Goal: Task Accomplishment & Management: Use online tool/utility

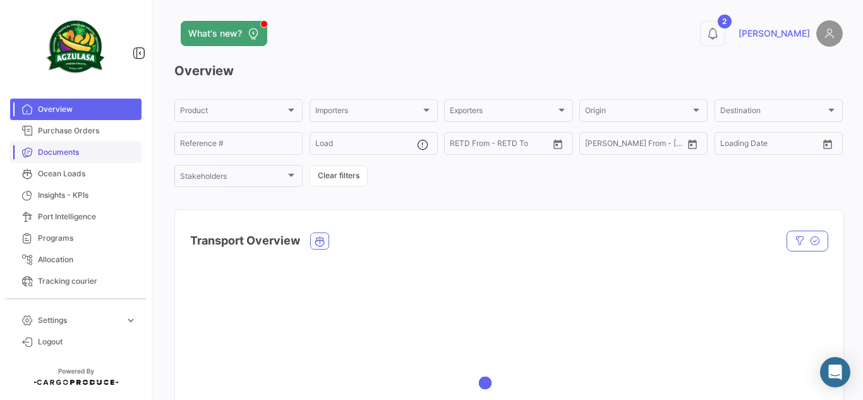
click at [69, 153] on span "Documents" at bounding box center [87, 152] width 99 height 11
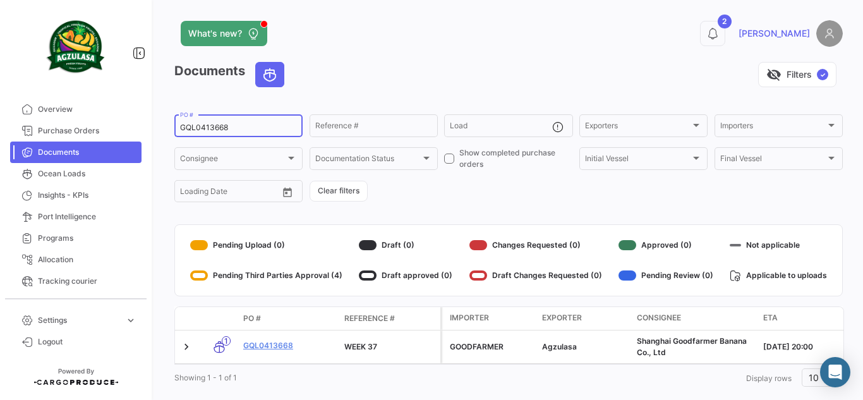
drag, startPoint x: 273, startPoint y: 127, endPoint x: 138, endPoint y: 143, distance: 136.3
click at [131, 148] on mat-sidenav-container "Overview Purchase Orders Documents Ocean Loads Insights - KPIs Port Intelligenc…" at bounding box center [431, 200] width 863 height 400
paste input "4671"
type input "GQL0414671"
click at [408, 92] on div "Documents visibility_off Filters ✓" at bounding box center [508, 79] width 669 height 35
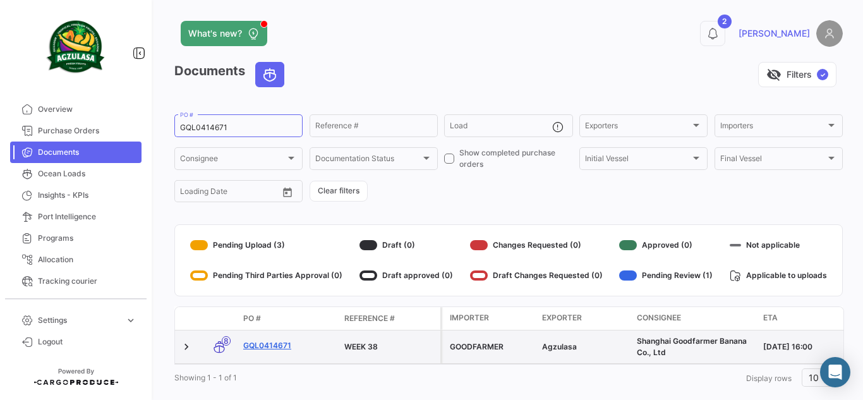
click at [265, 348] on link "GQL0414671" at bounding box center [288, 345] width 91 height 11
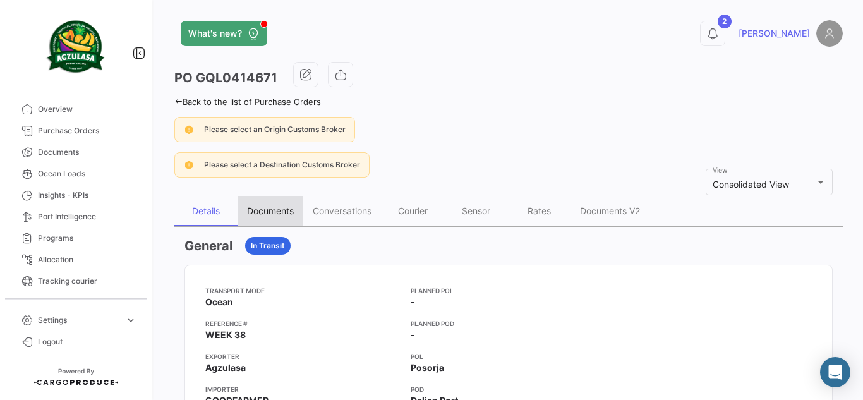
click at [286, 210] on div "Documents" at bounding box center [270, 210] width 47 height 11
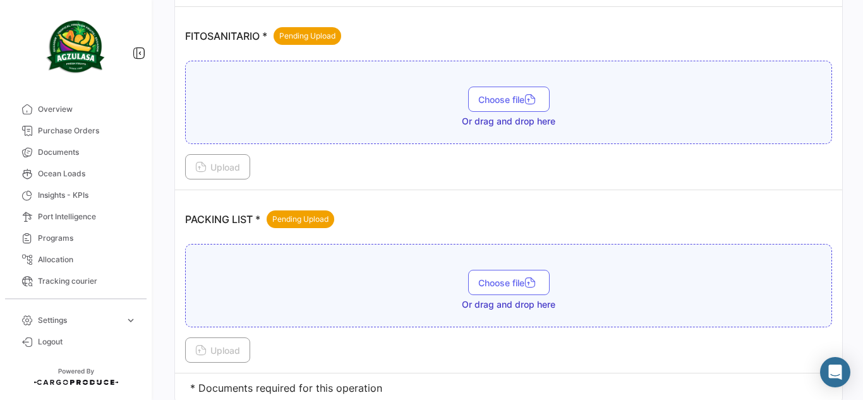
scroll to position [784, 0]
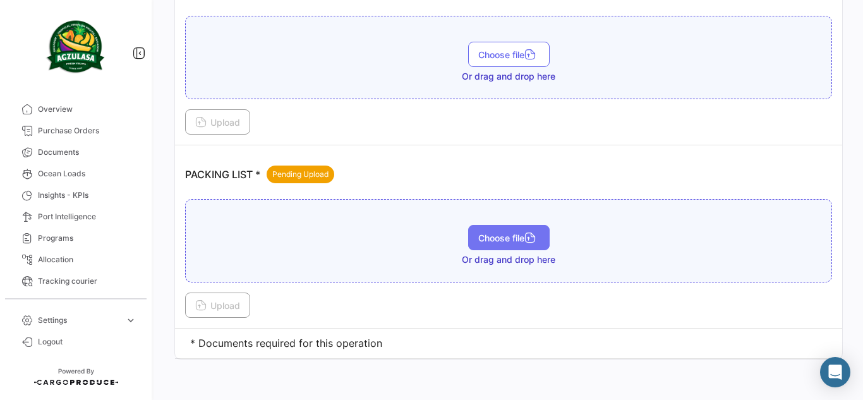
click at [540, 226] on button "Choose file" at bounding box center [509, 237] width 82 height 25
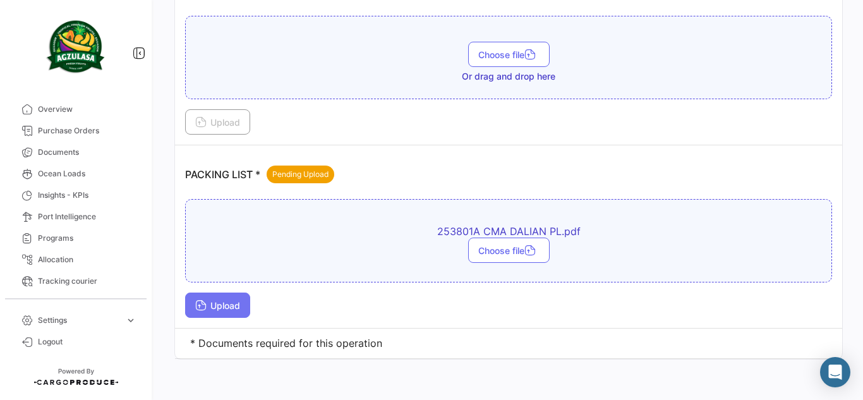
click at [223, 309] on span "Upload" at bounding box center [217, 305] width 45 height 11
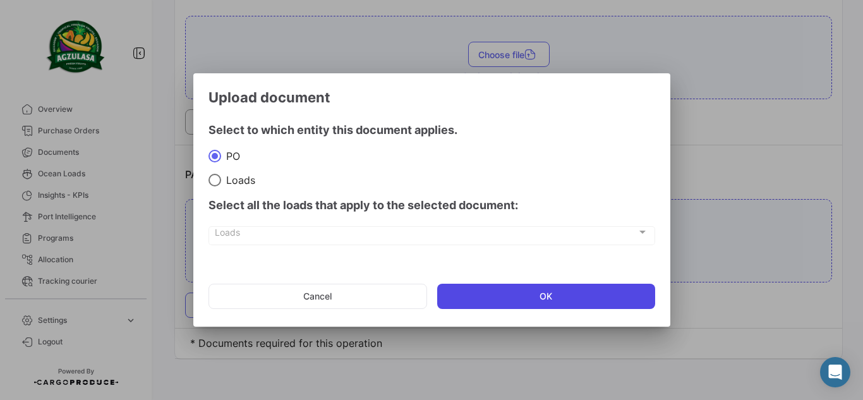
click at [519, 292] on button "OK" at bounding box center [546, 296] width 218 height 25
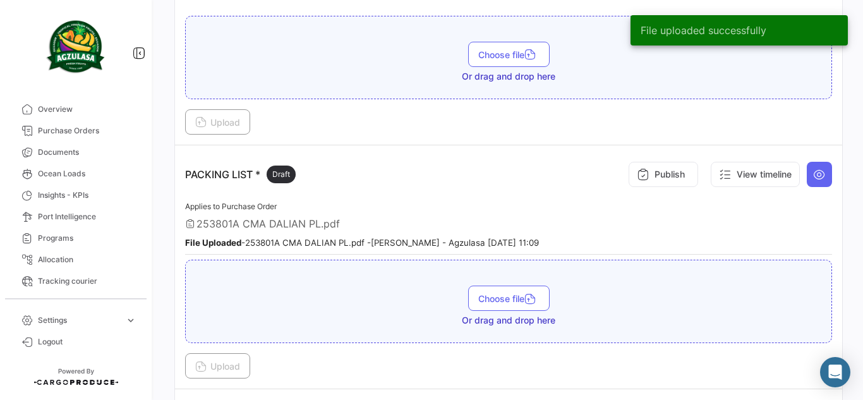
click at [675, 174] on button "Publish" at bounding box center [664, 174] width 70 height 25
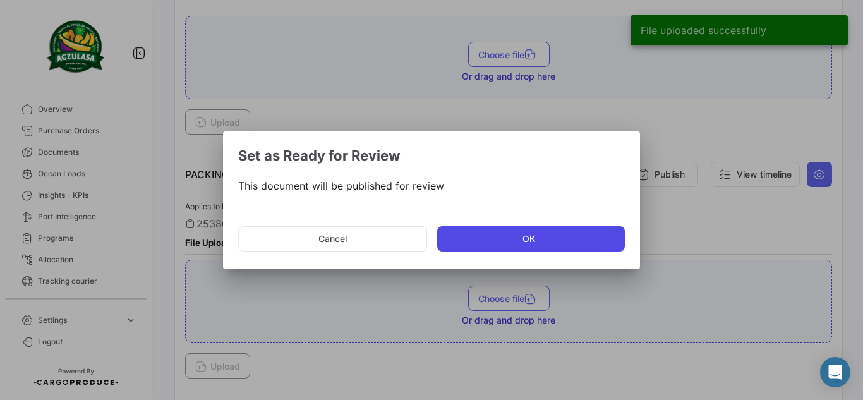
click at [540, 234] on button "OK" at bounding box center [531, 238] width 188 height 25
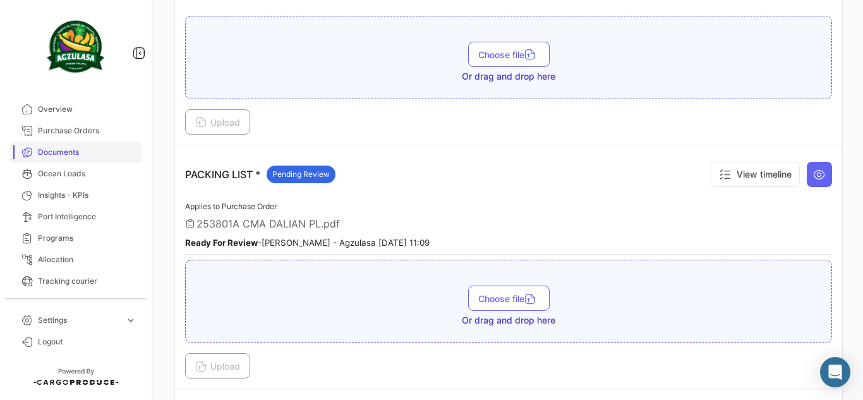
click at [60, 144] on link "Documents" at bounding box center [75, 152] width 131 height 21
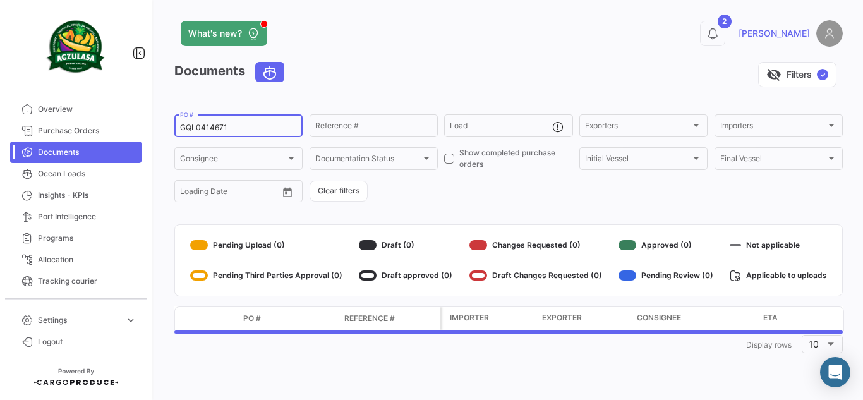
click at [272, 118] on div "GQL0414671 PO #" at bounding box center [238, 125] width 117 height 25
drag, startPoint x: 264, startPoint y: 127, endPoint x: 107, endPoint y: 128, distance: 157.4
click at [107, 128] on mat-sidenav-container "Overview Purchase Orders Documents Ocean Loads Insights - KPIs Port Intelligenc…" at bounding box center [431, 200] width 863 height 400
paste input "639"
click at [461, 81] on div "visibility_off Filters ✓" at bounding box center [569, 74] width 549 height 25
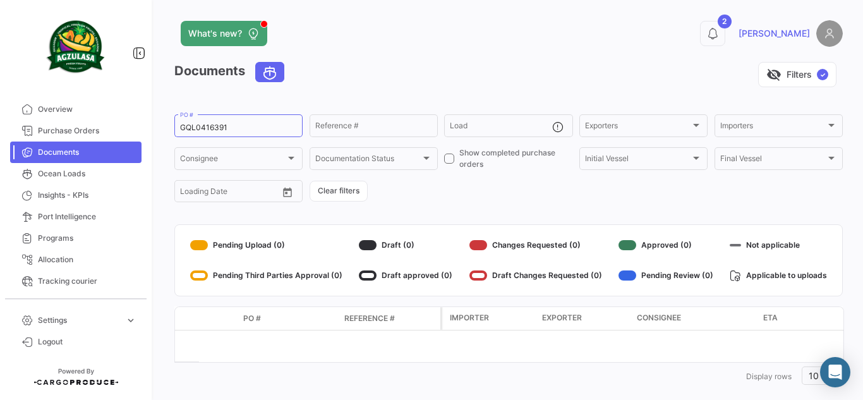
scroll to position [18, 0]
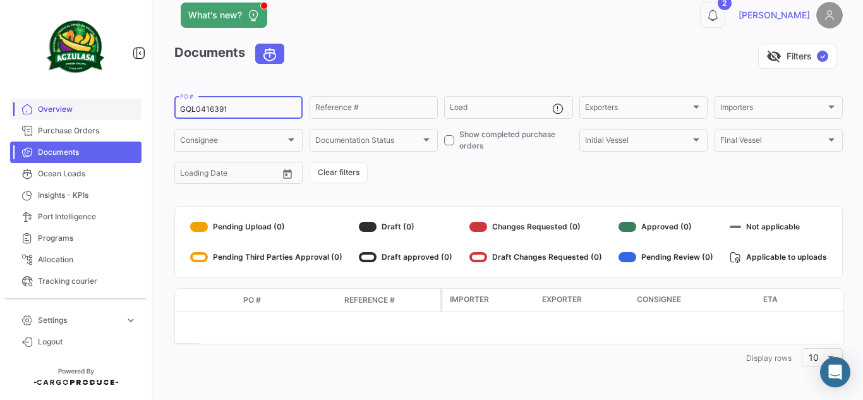
drag, startPoint x: 286, startPoint y: 106, endPoint x: 90, endPoint y: 109, distance: 196.0
click at [90, 109] on mat-sidenav-container "Overview Purchase Orders Documents Ocean Loads Insights - KPIs Port Intelligenc…" at bounding box center [431, 200] width 863 height 400
paste input "4709"
type input "GQL0414709"
click at [475, 46] on div "visibility_off Filters ✓" at bounding box center [569, 56] width 549 height 25
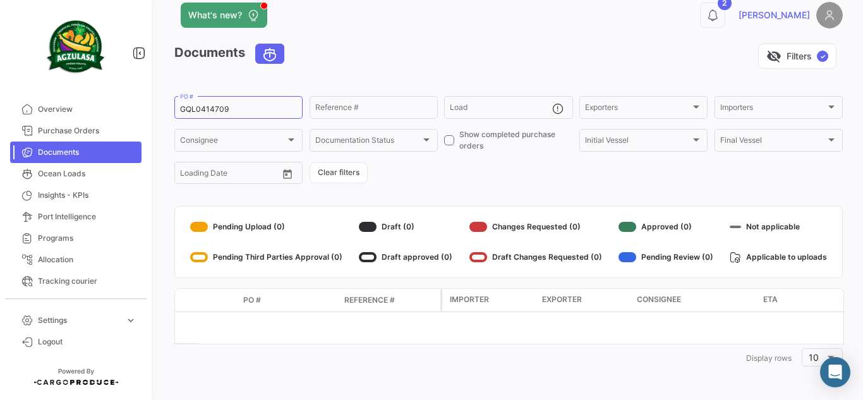
scroll to position [0, 0]
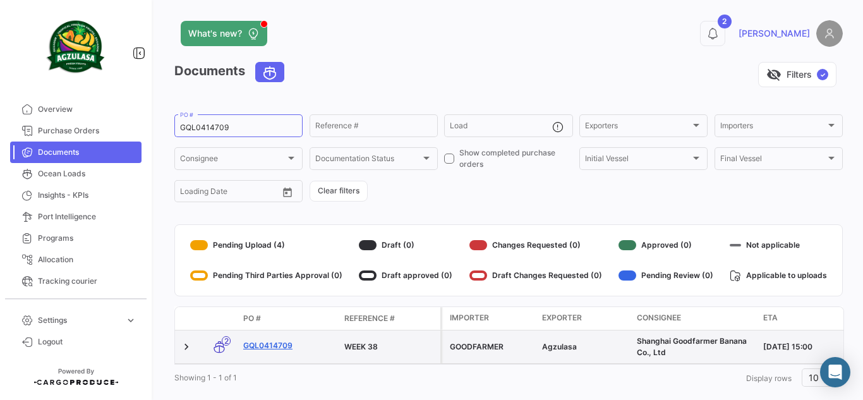
click at [294, 346] on link "GQL0414709" at bounding box center [288, 345] width 91 height 11
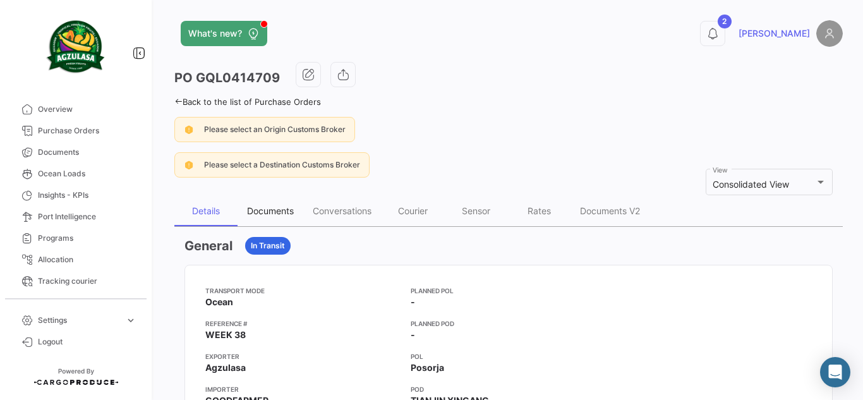
click at [279, 218] on div "Documents" at bounding box center [271, 211] width 66 height 30
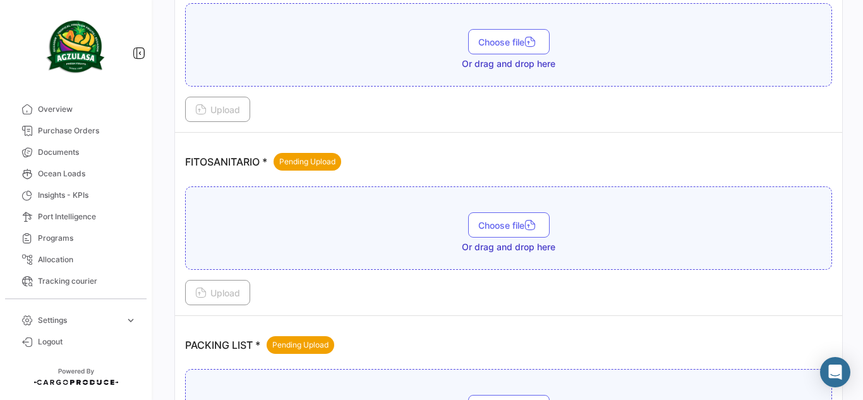
scroll to position [695, 0]
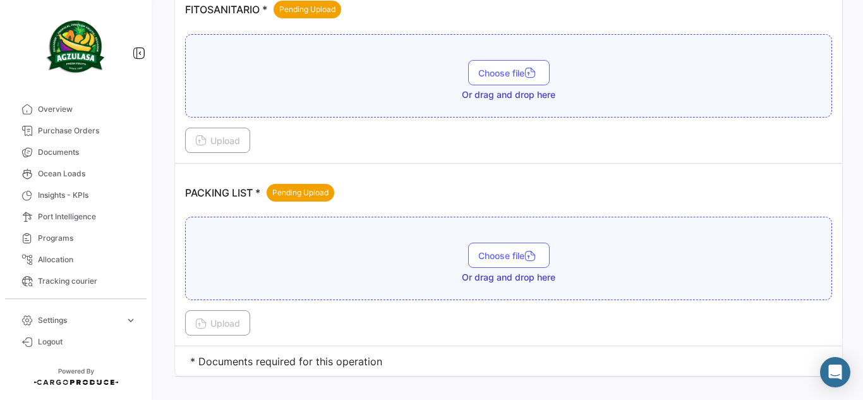
click at [512, 242] on div "Choose file Or drag and drop here" at bounding box center [508, 258] width 647 height 83
click at [511, 250] on span "Choose file" at bounding box center [508, 255] width 61 height 11
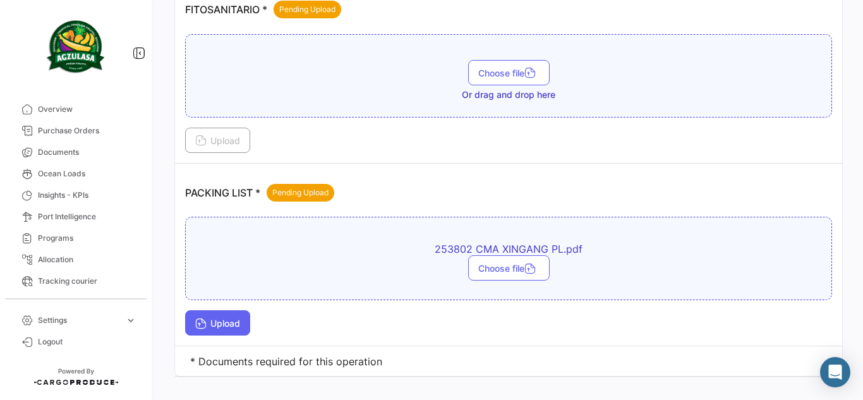
click at [203, 322] on icon at bounding box center [200, 324] width 11 height 11
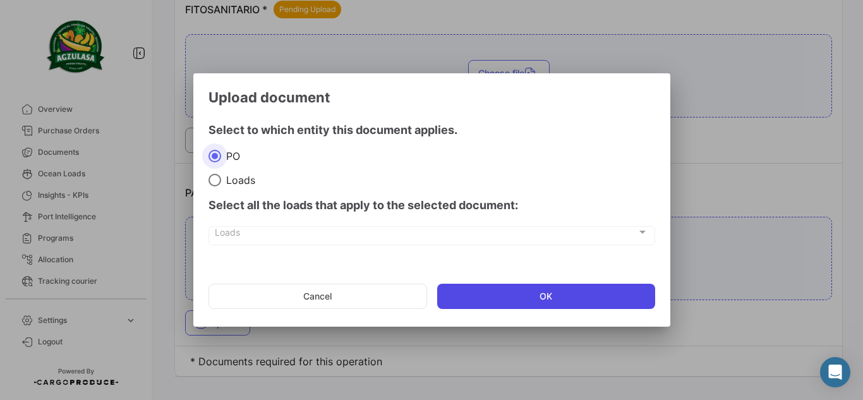
click at [520, 307] on button "OK" at bounding box center [546, 296] width 218 height 25
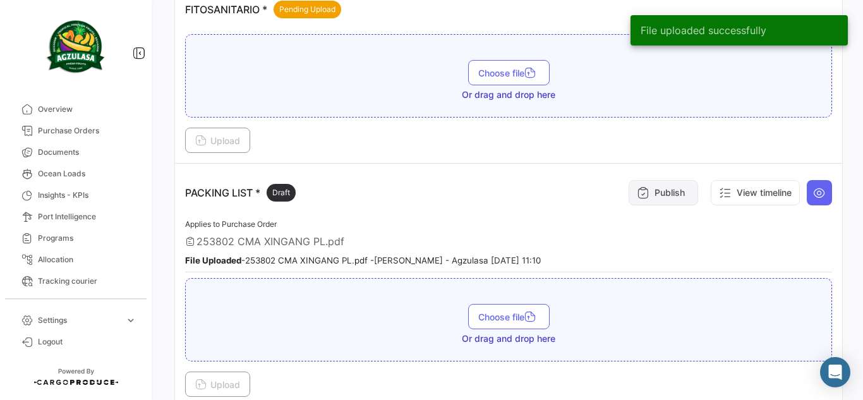
click at [629, 201] on button "Publish" at bounding box center [664, 192] width 70 height 25
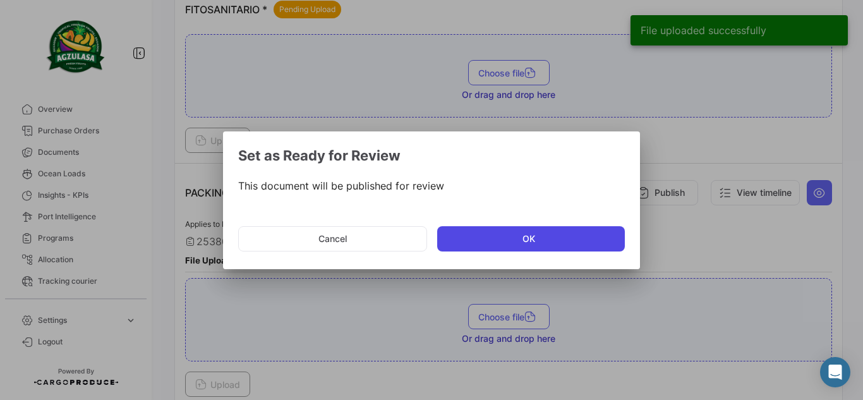
click at [560, 246] on button "OK" at bounding box center [531, 238] width 188 height 25
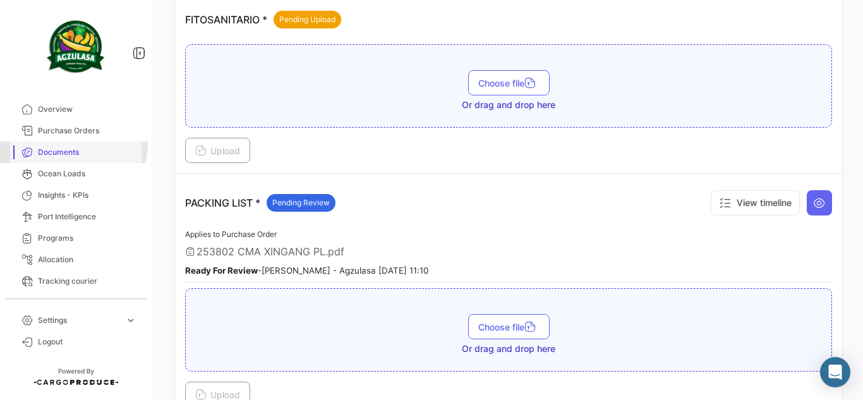
click at [70, 144] on link "Documents" at bounding box center [75, 152] width 131 height 21
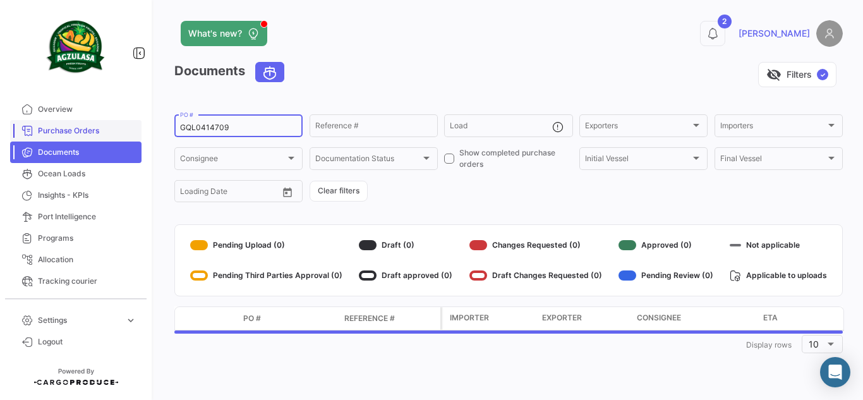
drag, startPoint x: 260, startPoint y: 128, endPoint x: 175, endPoint y: 109, distance: 86.8
click at [23, 126] on mat-sidenav-container "Overview Purchase Orders Documents Ocean Loads Insights - KPIs Port Intelligenc…" at bounding box center [431, 200] width 863 height 400
paste input "671"
type input "GQL0414671"
click at [460, 38] on div "What's new?" at bounding box center [358, 33] width 368 height 25
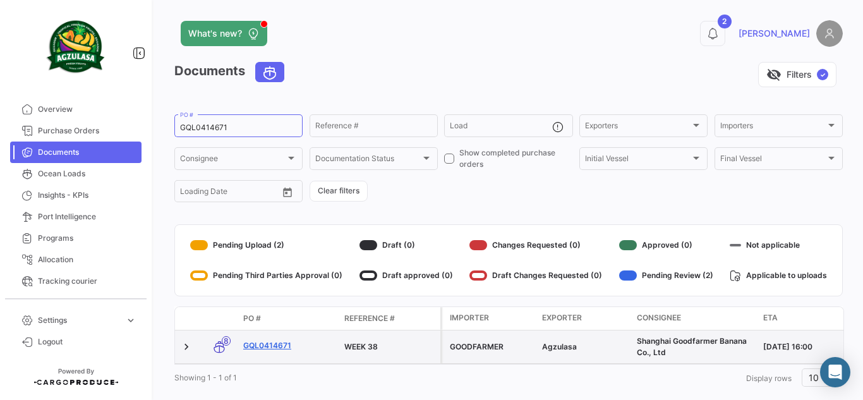
click at [281, 342] on link "GQL0414671" at bounding box center [288, 345] width 91 height 11
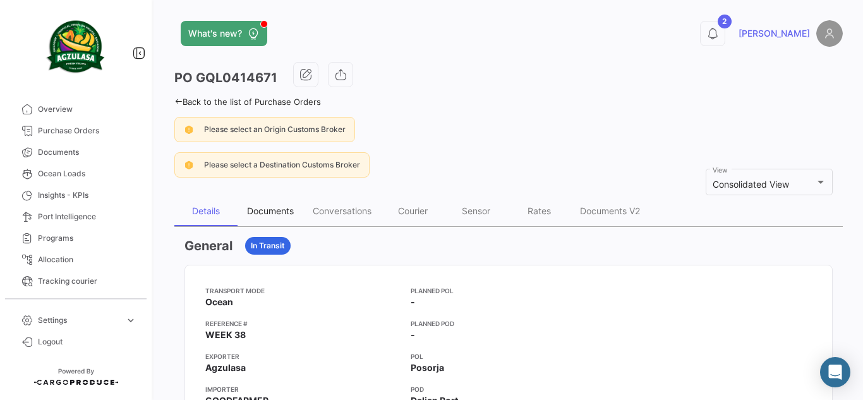
click at [276, 213] on div "Documents" at bounding box center [270, 210] width 47 height 11
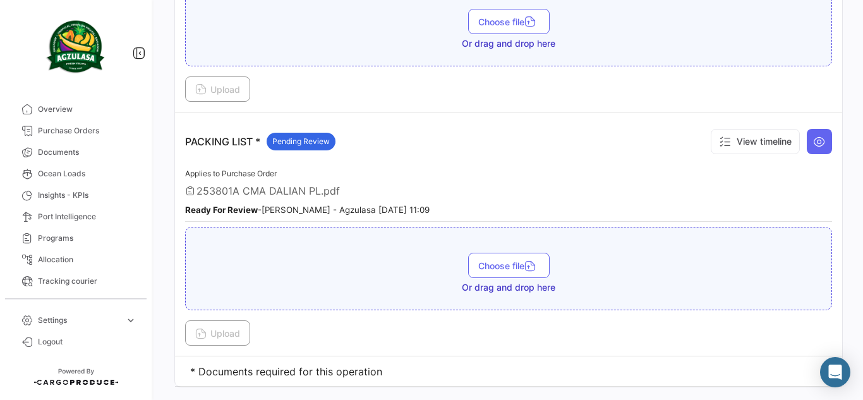
scroll to position [845, 0]
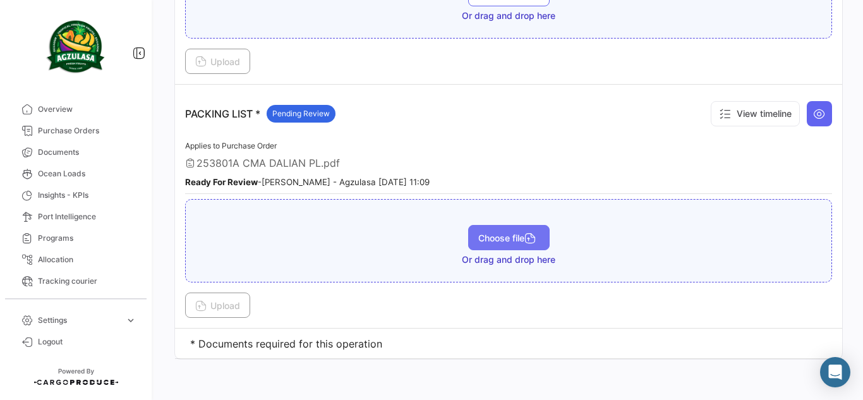
click at [494, 237] on span "Choose file" at bounding box center [508, 238] width 61 height 11
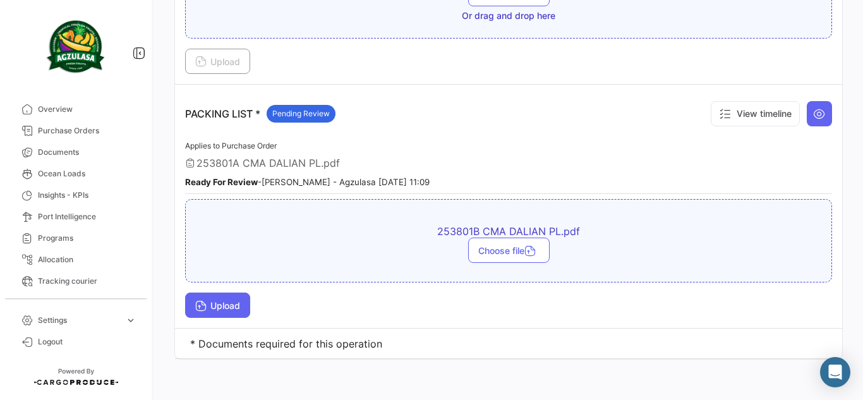
click at [232, 311] on button "Upload" at bounding box center [217, 305] width 65 height 25
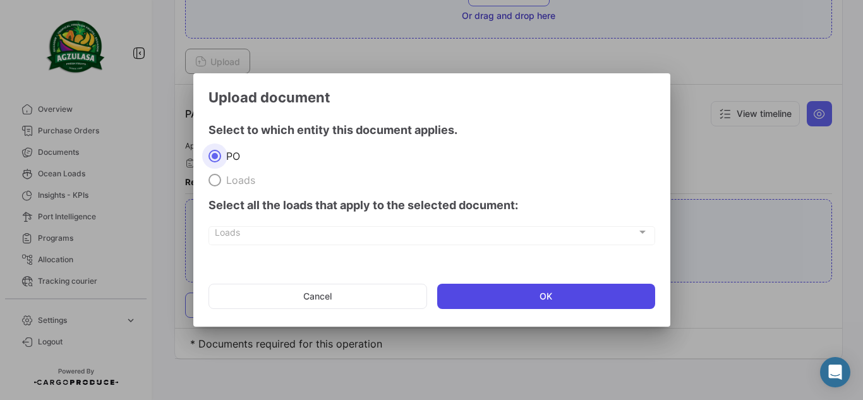
click at [509, 298] on button "OK" at bounding box center [546, 296] width 218 height 25
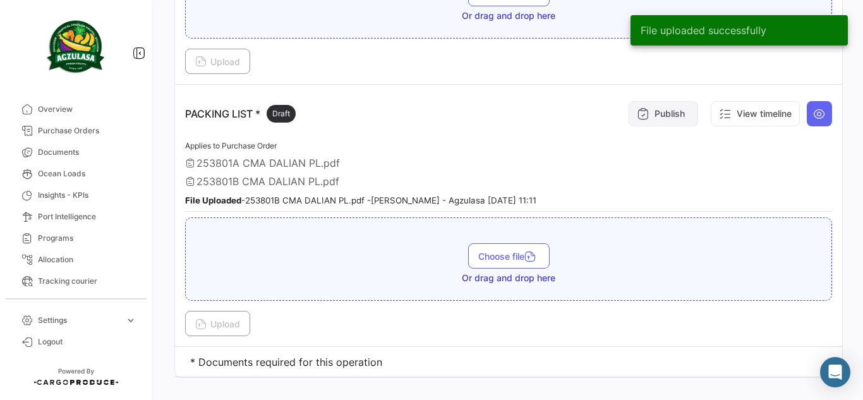
click at [677, 115] on button "Publish" at bounding box center [664, 113] width 70 height 25
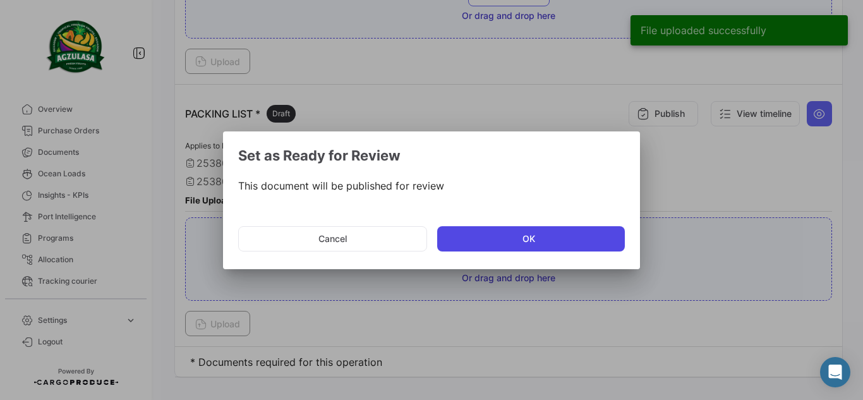
click at [564, 241] on button "OK" at bounding box center [531, 238] width 188 height 25
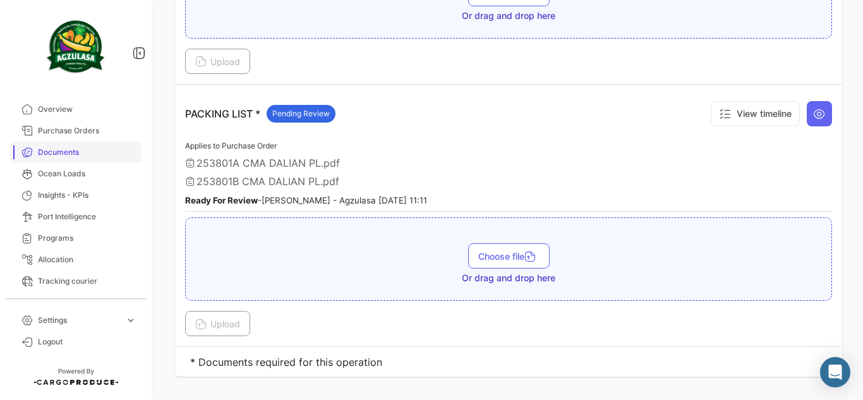
click at [60, 146] on link "Documents" at bounding box center [75, 152] width 131 height 21
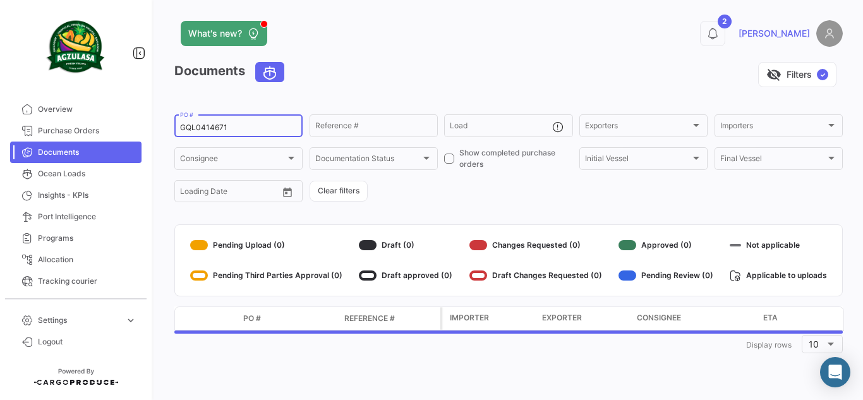
click at [248, 135] on div "GQL0414671 PO #" at bounding box center [238, 125] width 117 height 25
drag, startPoint x: 255, startPoint y: 128, endPoint x: 157, endPoint y: 128, distance: 98.0
click at [157, 128] on div "What's new? 2 [PERSON_NAME] Documents visibility_off Filters ✓ GQL0414671 PO # …" at bounding box center [508, 200] width 709 height 400
paste input "5"
type input "GQL0414675"
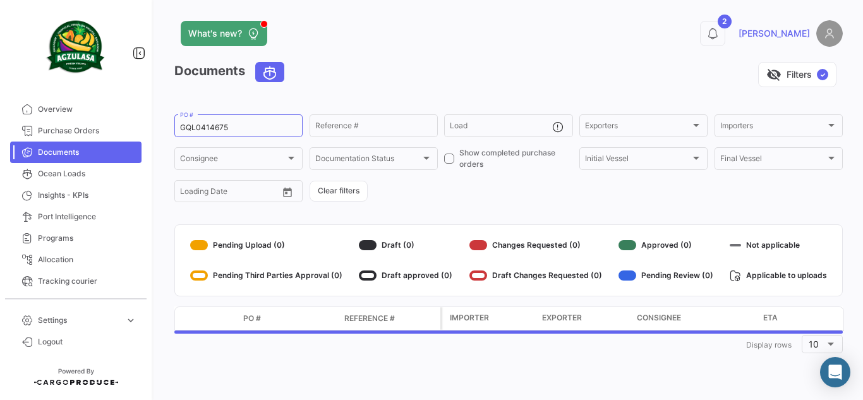
click at [445, 87] on div "Documents visibility_off Filters ✓" at bounding box center [508, 79] width 669 height 35
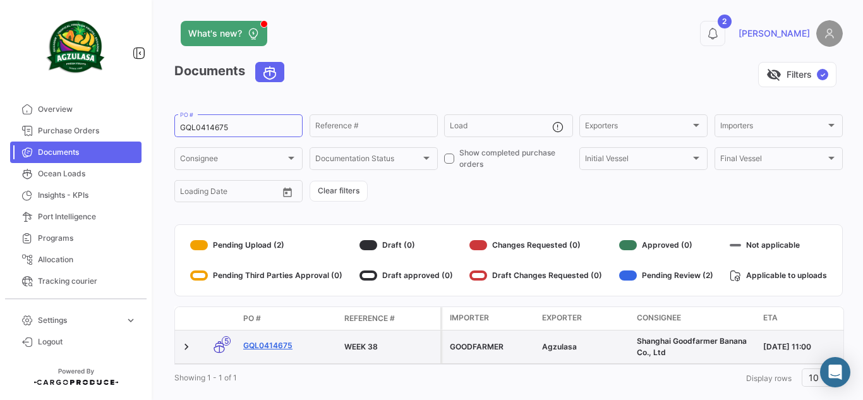
click at [281, 345] on link "GQL0414675" at bounding box center [288, 345] width 91 height 11
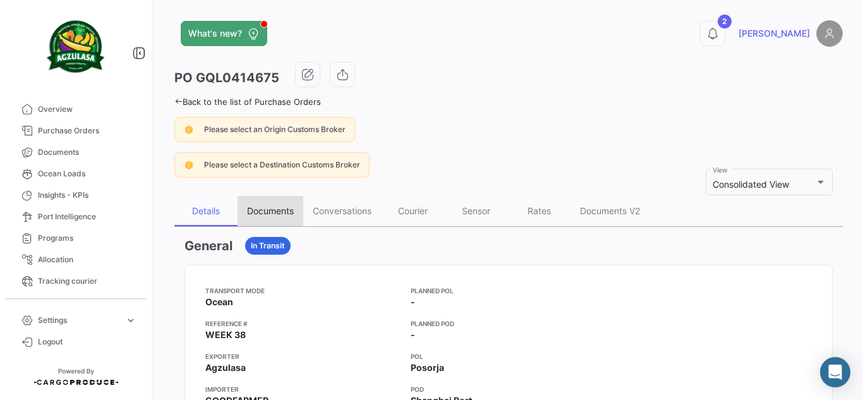
click at [284, 212] on div "Documents" at bounding box center [270, 210] width 47 height 11
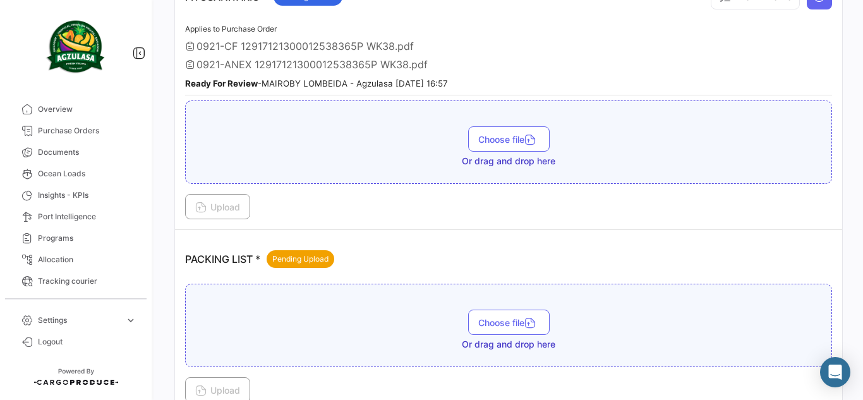
scroll to position [863, 0]
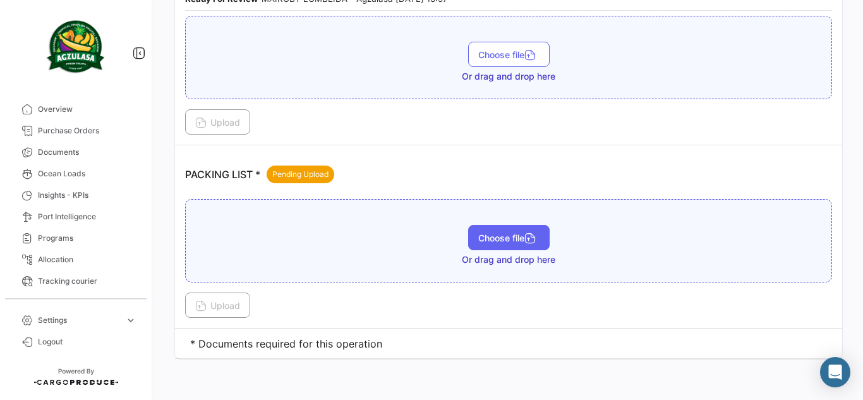
click at [538, 249] on button "Choose file" at bounding box center [509, 237] width 82 height 25
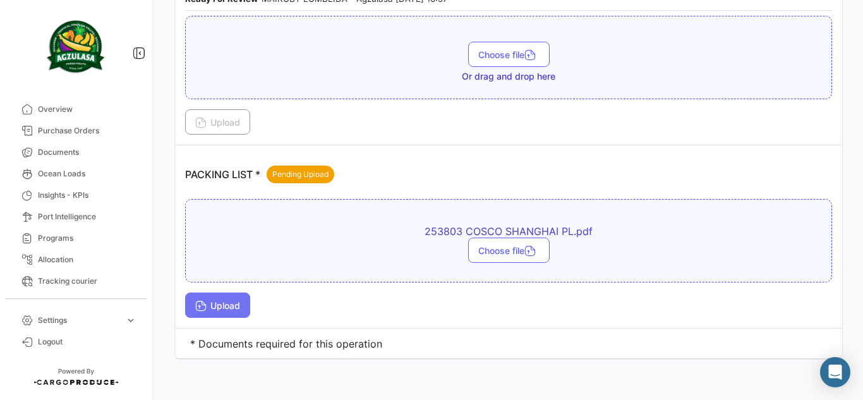
click at [226, 305] on span "Upload" at bounding box center [217, 305] width 45 height 11
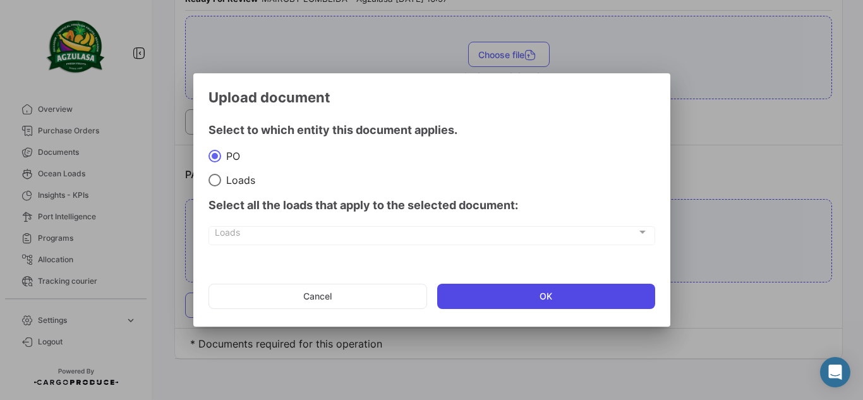
click at [489, 296] on button "OK" at bounding box center [546, 296] width 218 height 25
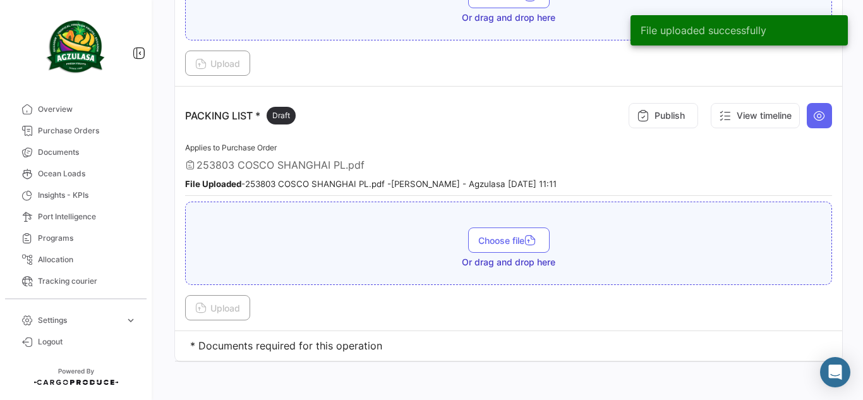
scroll to position [925, 0]
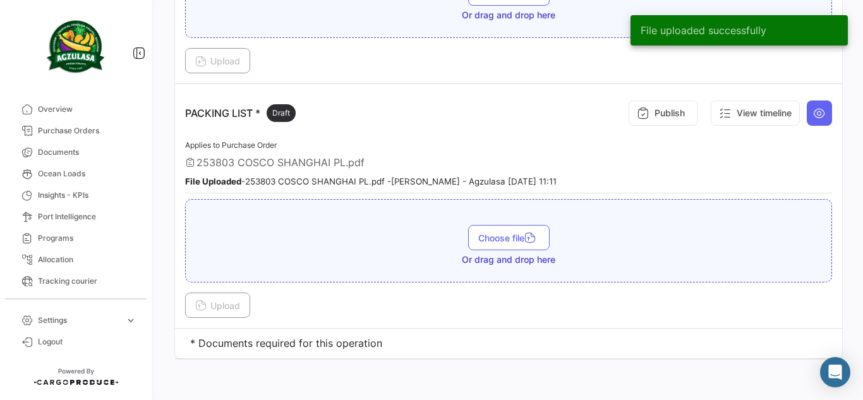
click at [623, 121] on div "Publish View timeline" at bounding box center [727, 113] width 209 height 38
click at [637, 116] on icon at bounding box center [643, 113] width 13 height 13
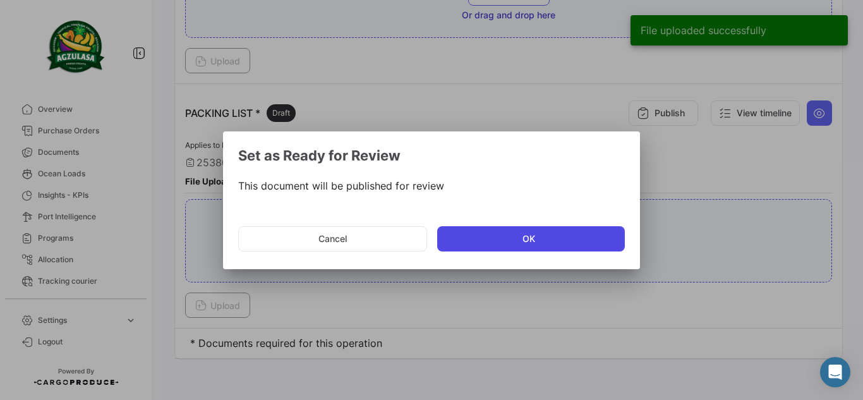
click at [550, 239] on button "OK" at bounding box center [531, 238] width 188 height 25
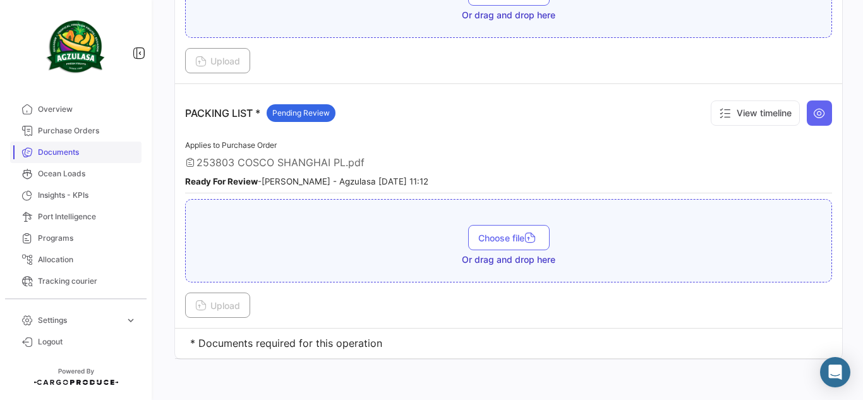
click at [104, 147] on span "Documents" at bounding box center [87, 152] width 99 height 11
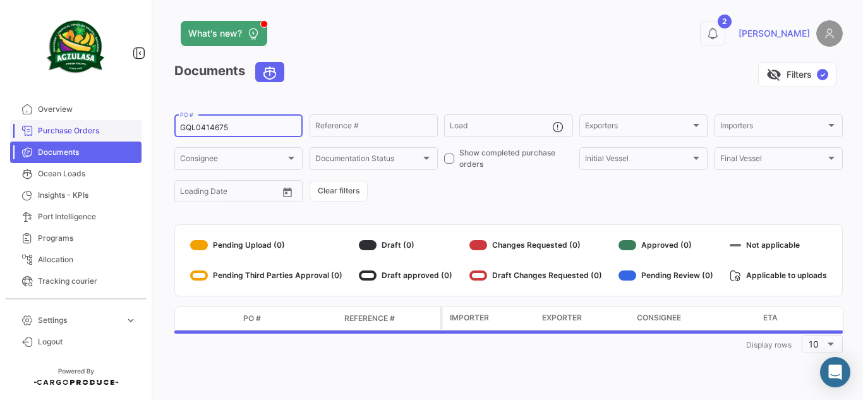
drag, startPoint x: 212, startPoint y: 133, endPoint x: 73, endPoint y: 138, distance: 139.8
click at [73, 138] on mat-sidenav-container "Overview Purchase Orders Documents Ocean Loads Insights - KPIs Port Intelligenc…" at bounding box center [431, 200] width 863 height 400
paste input "6"
type input "GQL0414676"
click at [366, 102] on app-list-header "Documents visibility_off Filters ✓ GQL0414676 PO # Reference # Load Exporters E…" at bounding box center [508, 133] width 669 height 142
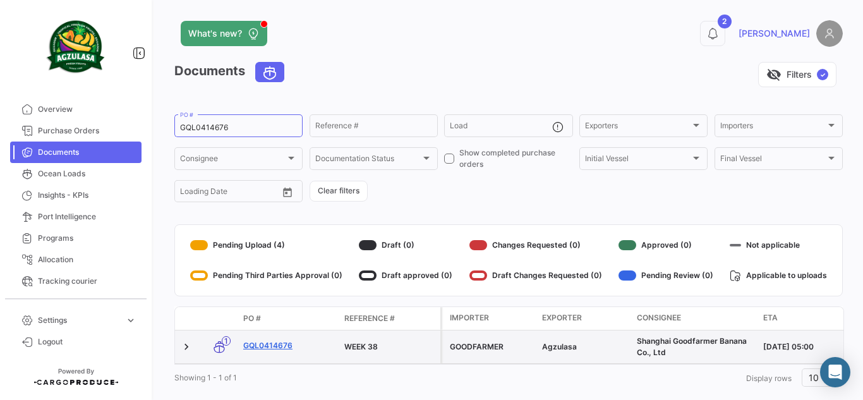
click at [274, 346] on link "GQL0414676" at bounding box center [288, 345] width 91 height 11
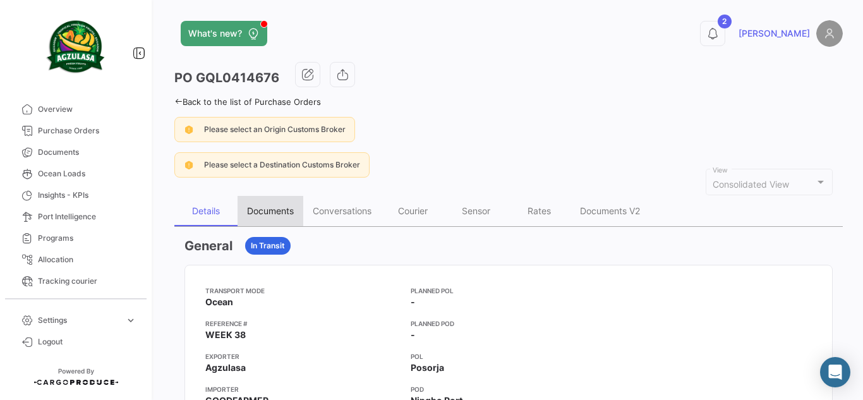
click at [283, 209] on div "Documents" at bounding box center [270, 210] width 47 height 11
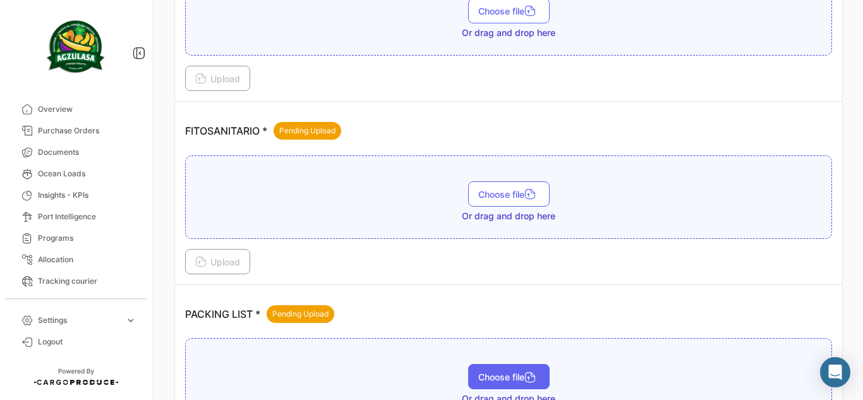
scroll to position [713, 0]
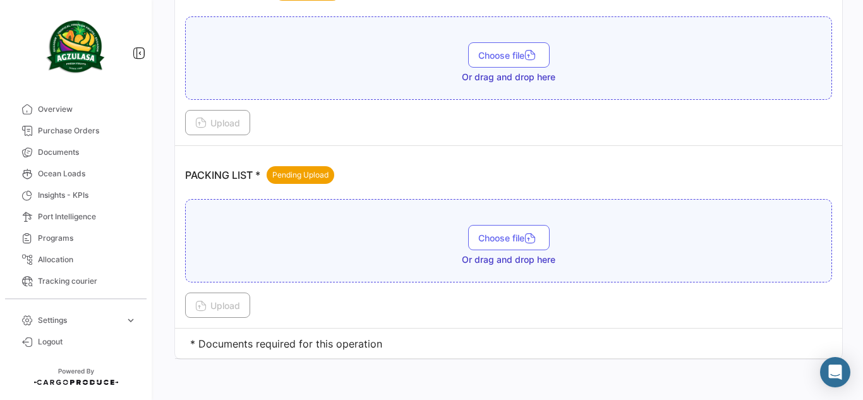
click at [498, 257] on span "Or drag and drop here" at bounding box center [509, 259] width 94 height 13
click at [503, 245] on button "Choose file" at bounding box center [509, 237] width 82 height 25
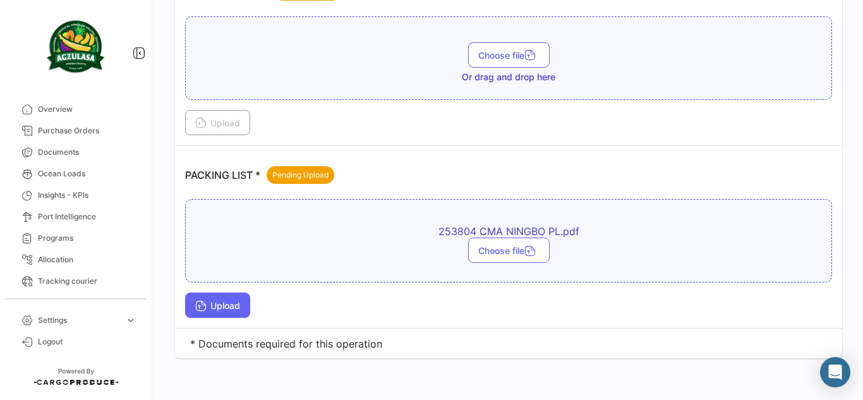
click at [236, 309] on span "Upload" at bounding box center [217, 305] width 45 height 11
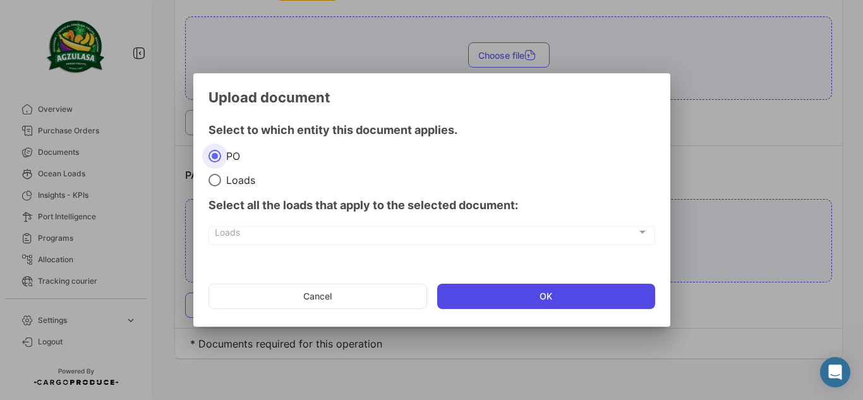
click at [519, 289] on button "OK" at bounding box center [546, 296] width 218 height 25
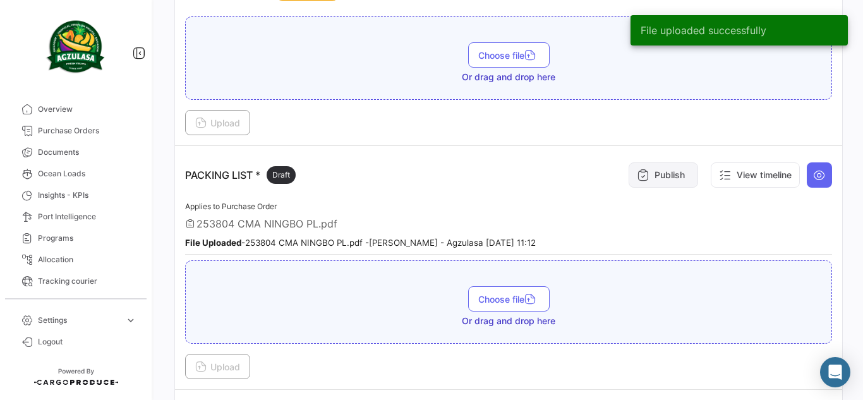
click at [679, 171] on button "Publish" at bounding box center [664, 174] width 70 height 25
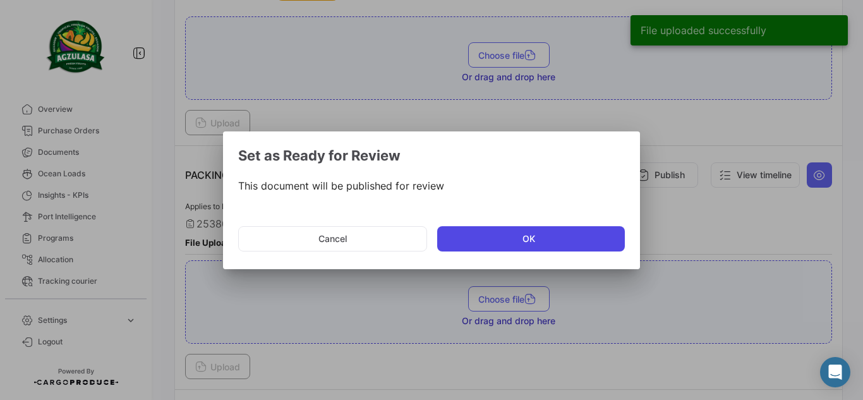
click at [571, 241] on button "OK" at bounding box center [531, 238] width 188 height 25
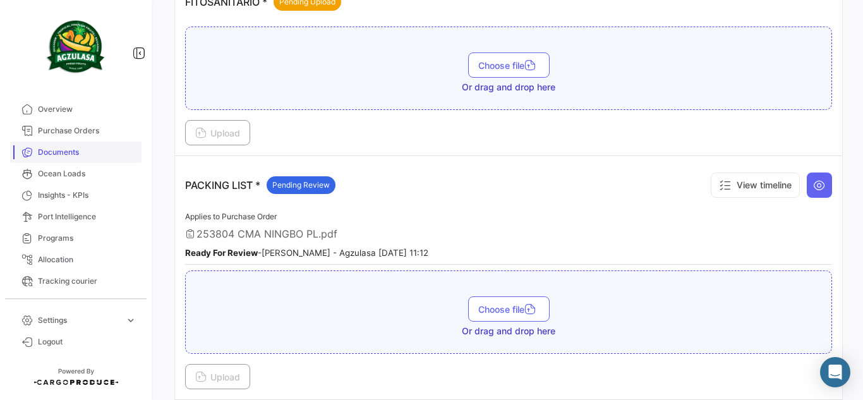
click at [74, 149] on span "Documents" at bounding box center [87, 152] width 99 height 11
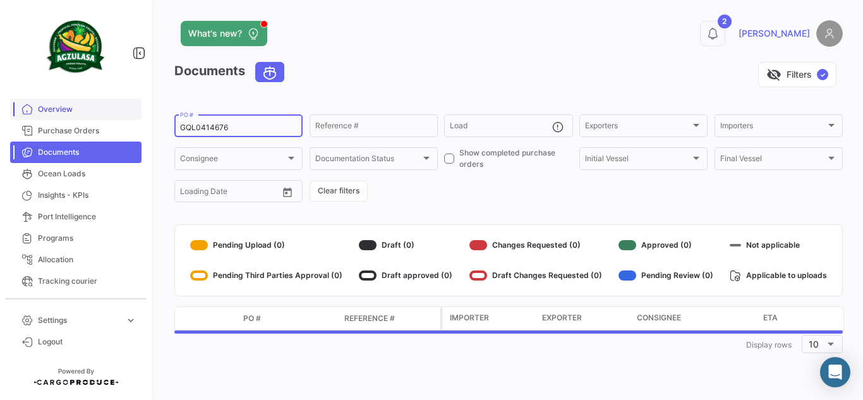
drag, startPoint x: 269, startPoint y: 127, endPoint x: 82, endPoint y: 113, distance: 187.7
click at [42, 113] on mat-sidenav-container "Overview Purchase Orders Documents Ocean Loads Insights - KPIs Port Intelligenc…" at bounding box center [431, 200] width 863 height 400
paste input "2"
type input "GQL0414672"
click at [353, 81] on div "visibility_off Filters ✓" at bounding box center [569, 74] width 549 height 25
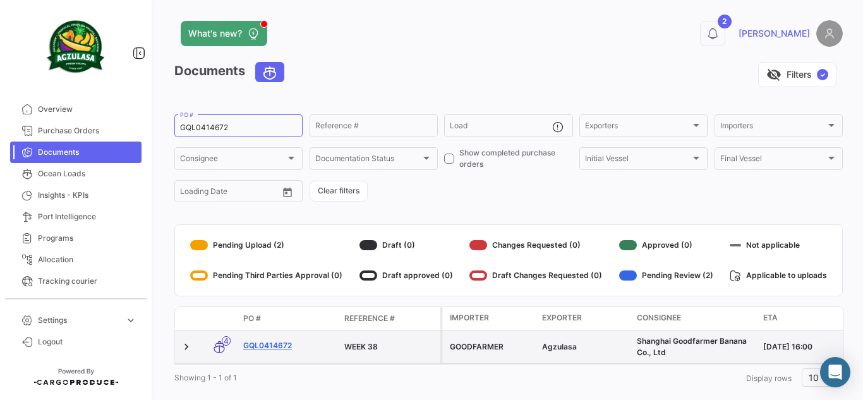
click at [276, 344] on link "GQL0414672" at bounding box center [288, 345] width 91 height 11
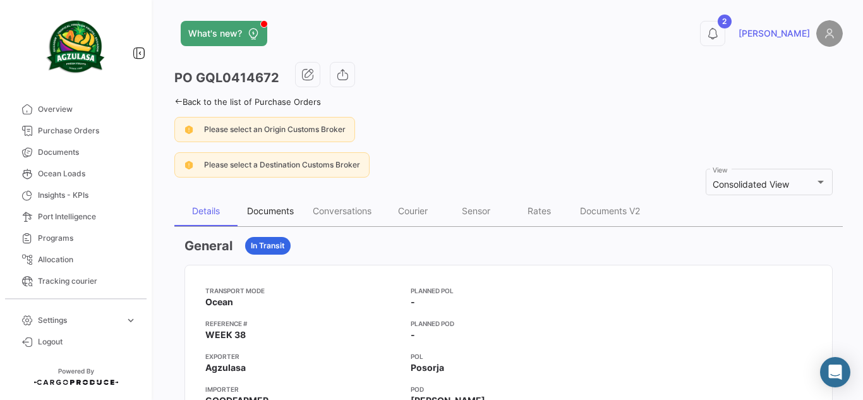
drag, startPoint x: 283, startPoint y: 214, endPoint x: 299, endPoint y: 209, distance: 16.6
click at [283, 213] on div "Documents" at bounding box center [270, 210] width 47 height 11
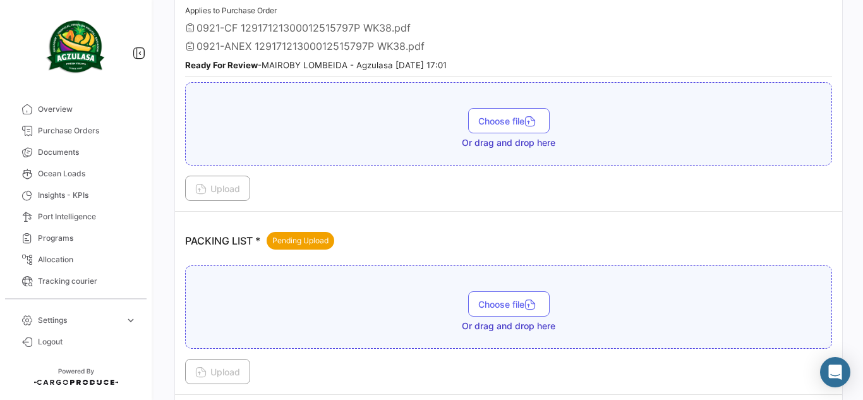
scroll to position [863, 0]
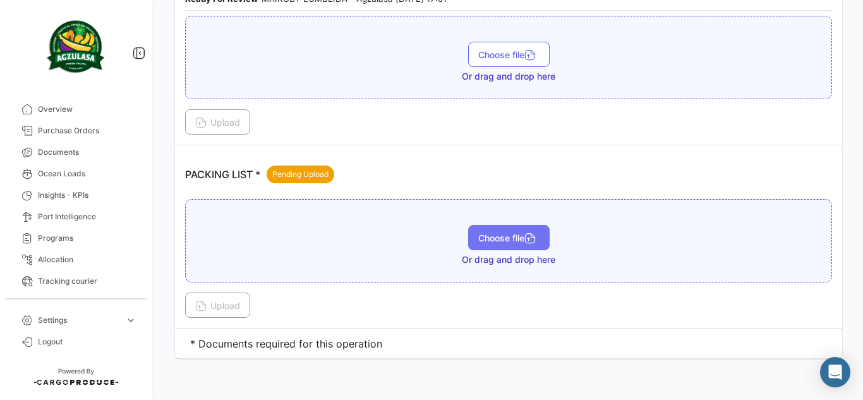
click at [532, 234] on icon "button" at bounding box center [530, 239] width 11 height 11
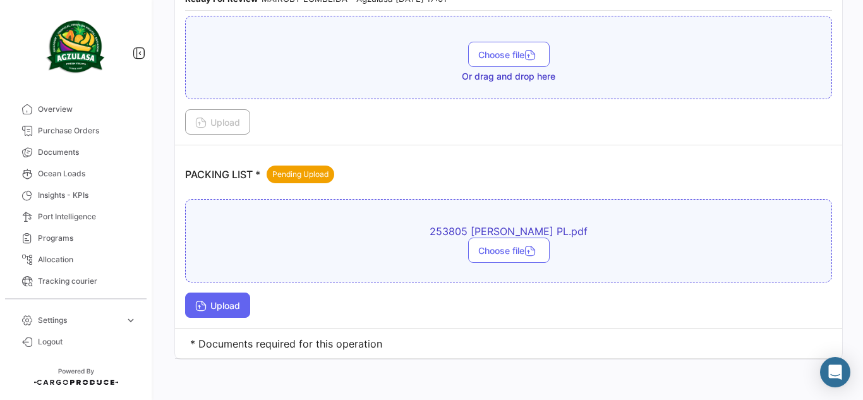
click at [239, 309] on span "Upload" at bounding box center [217, 305] width 45 height 11
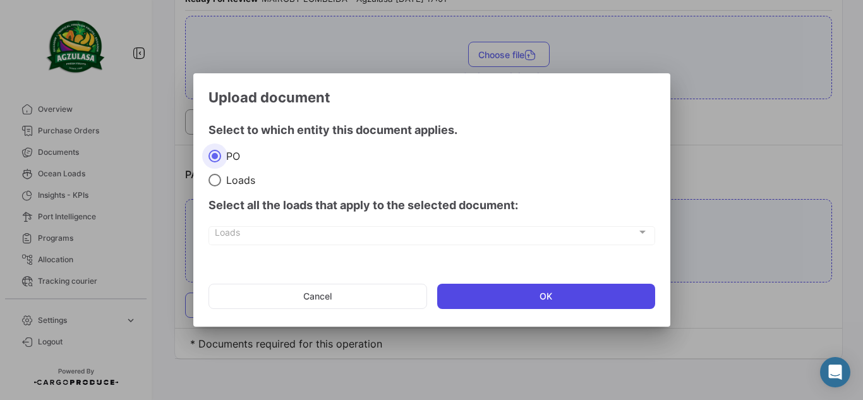
drag, startPoint x: 487, startPoint y: 291, endPoint x: 505, endPoint y: 322, distance: 35.1
click at [487, 292] on button "OK" at bounding box center [546, 296] width 218 height 25
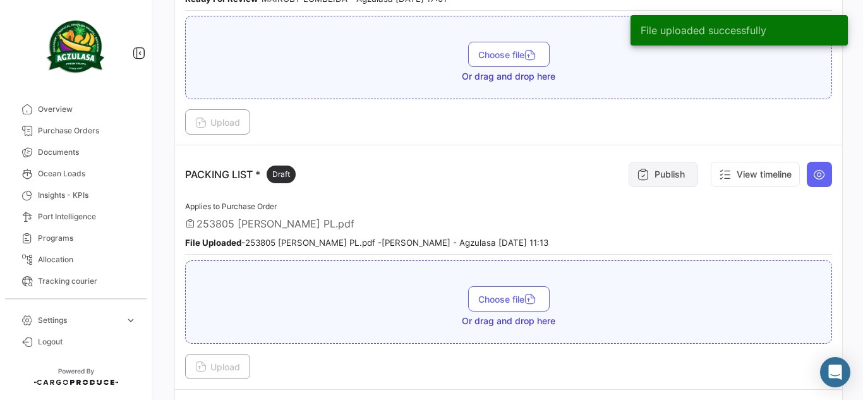
click at [679, 169] on button "Publish" at bounding box center [664, 174] width 70 height 25
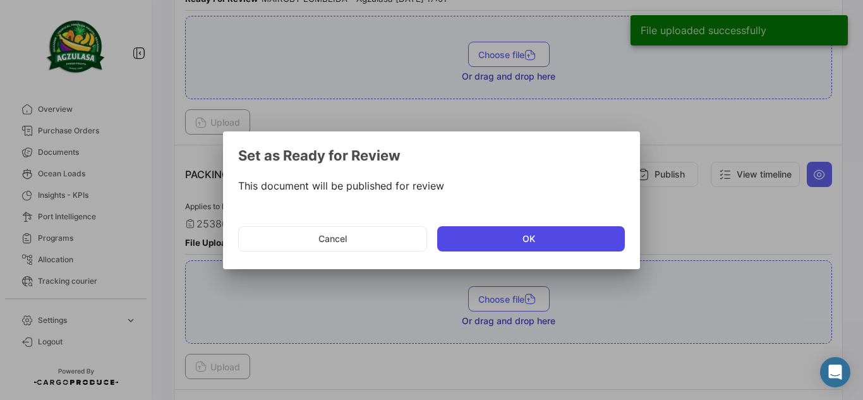
click at [563, 248] on button "OK" at bounding box center [531, 238] width 188 height 25
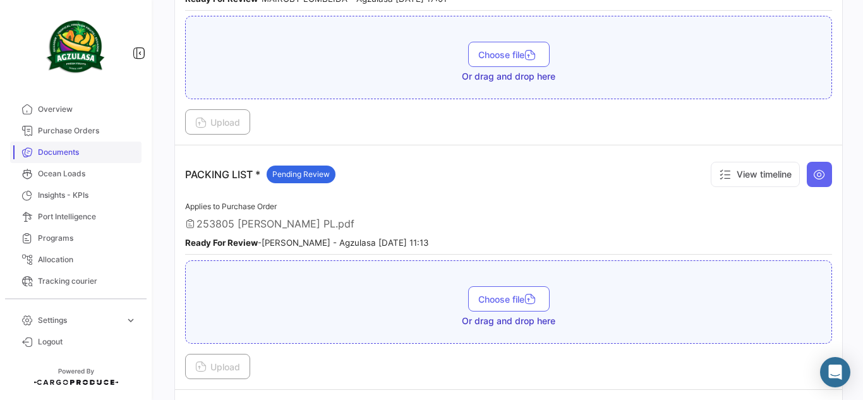
drag, startPoint x: 74, startPoint y: 148, endPoint x: 83, endPoint y: 147, distance: 8.9
click at [74, 148] on span "Documents" at bounding box center [87, 152] width 99 height 11
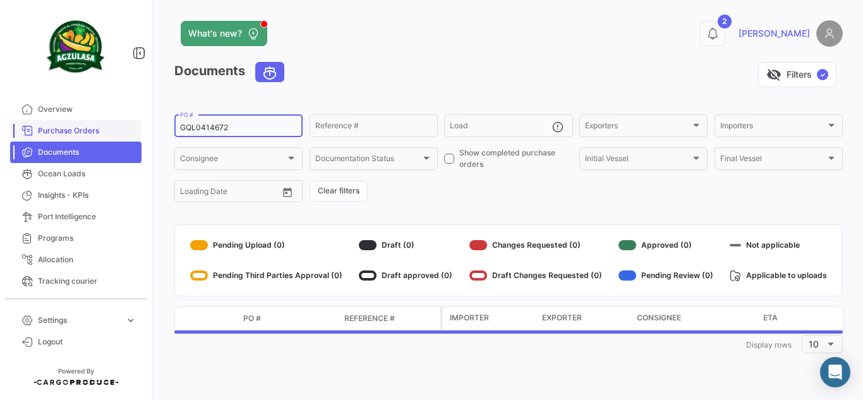
drag, startPoint x: 270, startPoint y: 130, endPoint x: 111, endPoint y: 130, distance: 159.3
click at [111, 130] on mat-sidenav-container "Overview Purchase Orders Documents Ocean Loads Insights - KPIs Port Intelligenc…" at bounding box center [431, 200] width 863 height 400
paste input "741500028900"
type input "741500028900"
click at [455, 63] on div "visibility_off Filters ✓" at bounding box center [569, 74] width 549 height 25
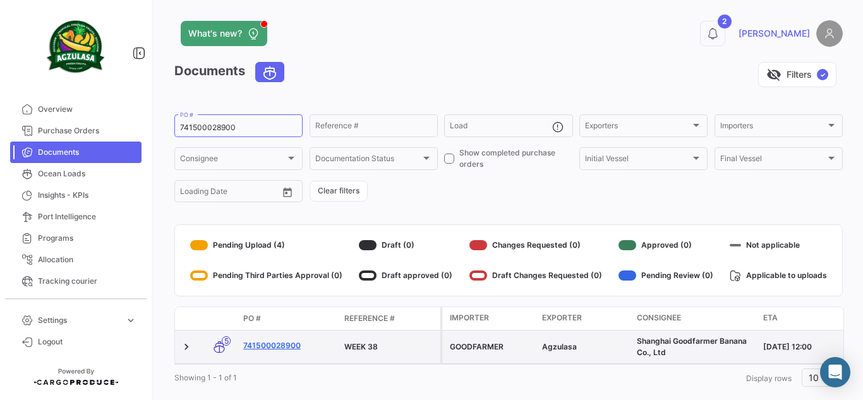
click at [284, 348] on link "741500028900" at bounding box center [288, 345] width 91 height 11
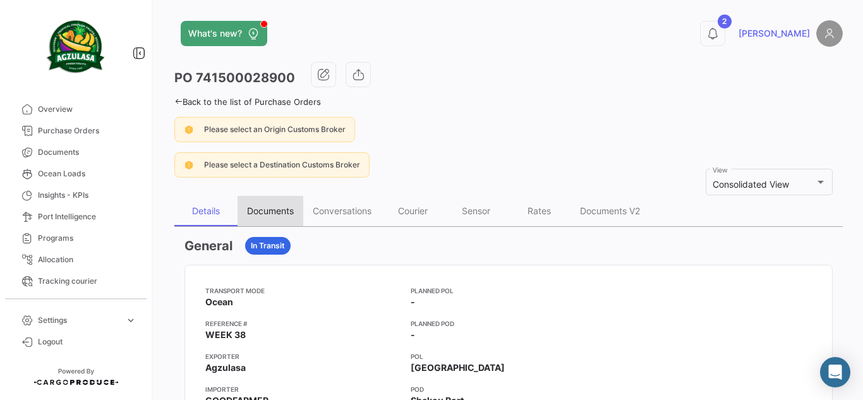
click at [284, 200] on div "Documents" at bounding box center [271, 211] width 66 height 30
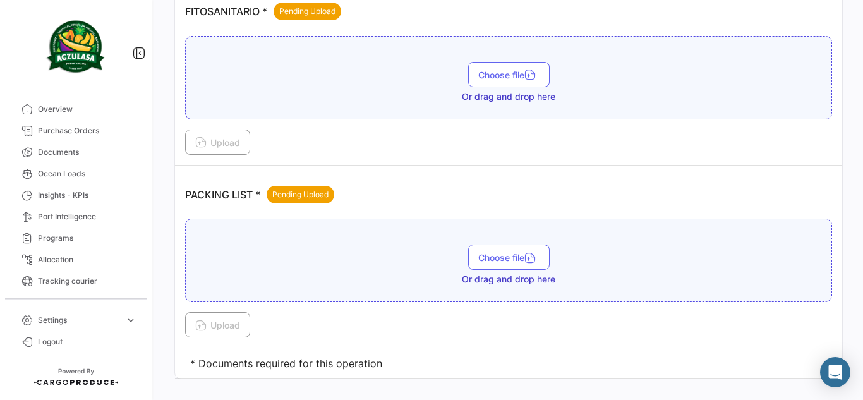
scroll to position [713, 0]
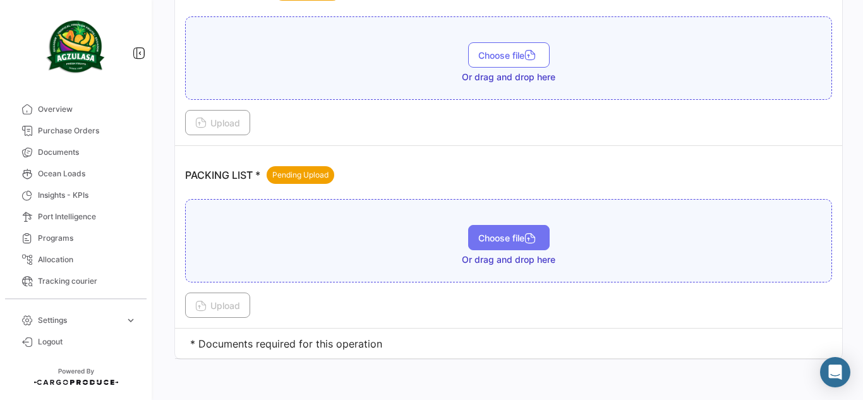
click at [504, 245] on button "Choose file" at bounding box center [509, 237] width 82 height 25
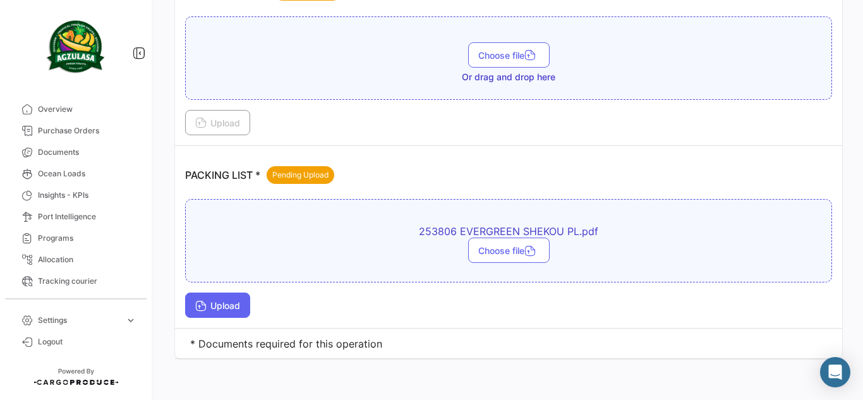
click at [226, 309] on span "Upload" at bounding box center [217, 305] width 45 height 11
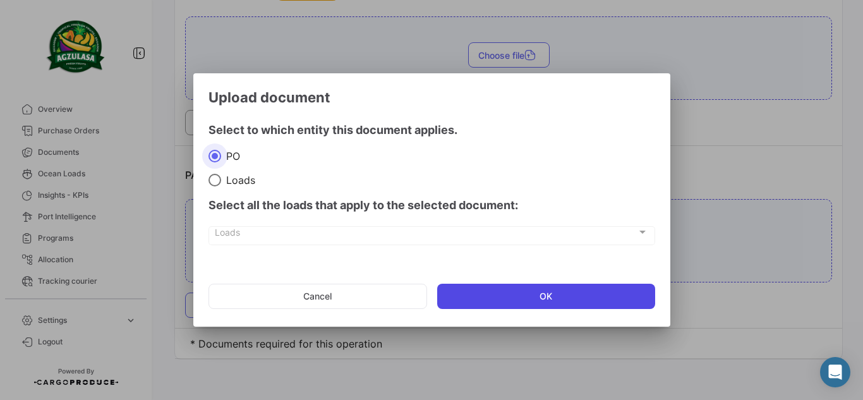
click at [517, 293] on button "OK" at bounding box center [546, 296] width 218 height 25
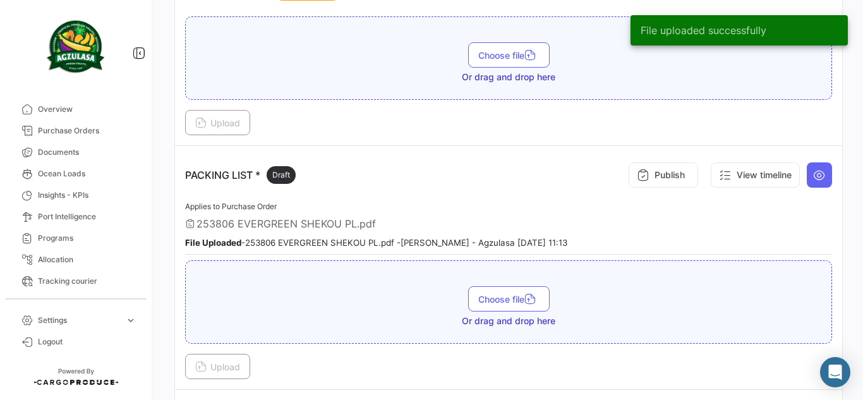
click at [691, 174] on div "Publish View timeline" at bounding box center [727, 175] width 209 height 38
click at [685, 177] on button "Publish" at bounding box center [664, 174] width 70 height 25
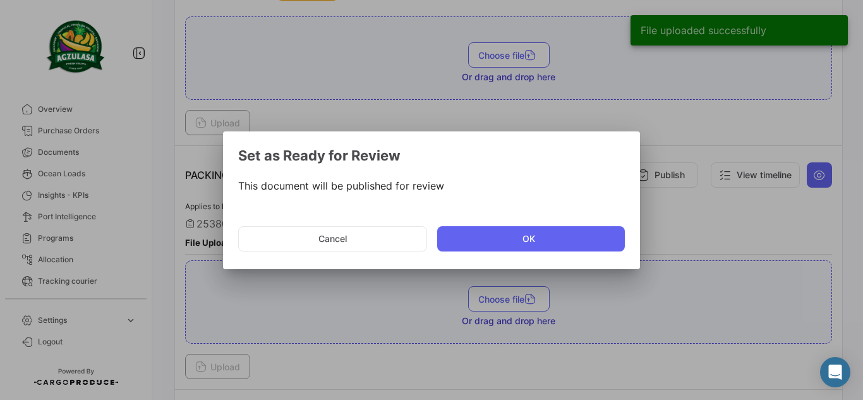
click at [618, 253] on mat-dialog-actions "Cancel OK" at bounding box center [431, 238] width 387 height 43
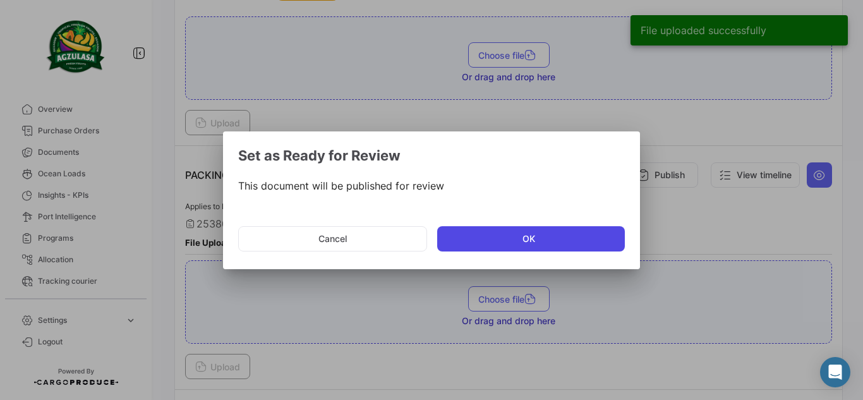
click at [618, 243] on button "OK" at bounding box center [531, 238] width 188 height 25
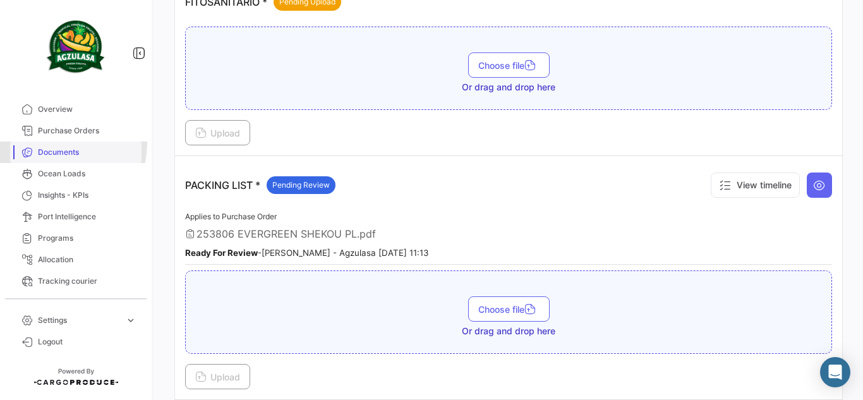
click at [55, 143] on link "Documents" at bounding box center [75, 152] width 131 height 21
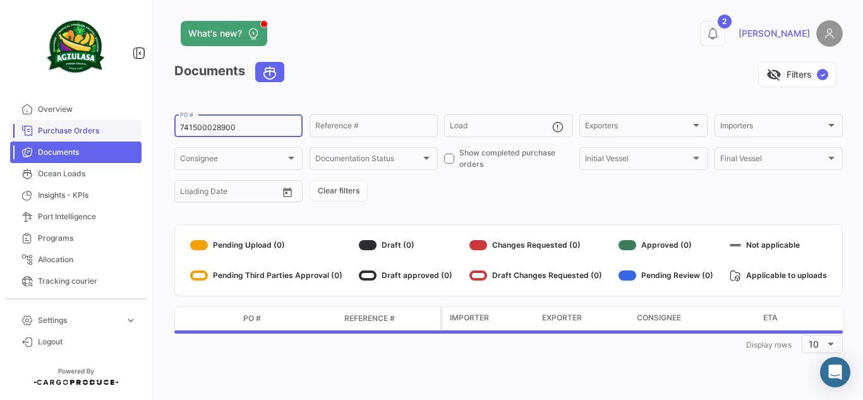
drag, startPoint x: 264, startPoint y: 126, endPoint x: 68, endPoint y: 131, distance: 196.6
click at [68, 131] on mat-sidenav-container "Overview Purchase Orders Documents Ocean Loads Insights - KPIs Port Intelligenc…" at bounding box center [431, 200] width 863 height 400
paste input "18"
type input "741500028918"
click at [449, 62] on div "visibility_off Filters ✓" at bounding box center [569, 74] width 549 height 25
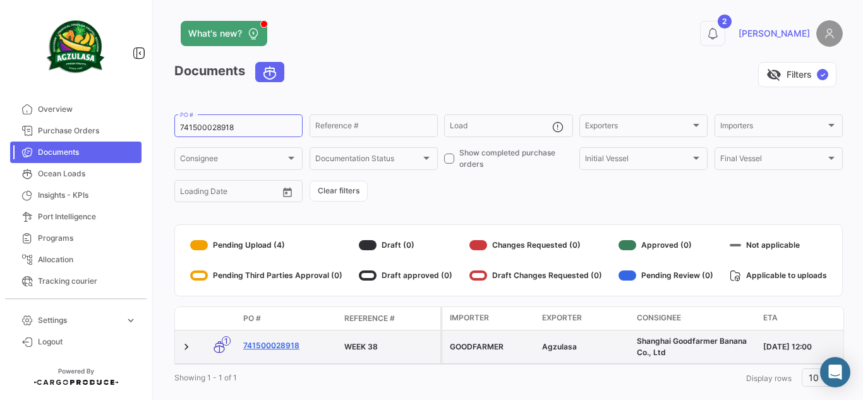
click at [293, 348] on link "741500028918" at bounding box center [288, 345] width 91 height 11
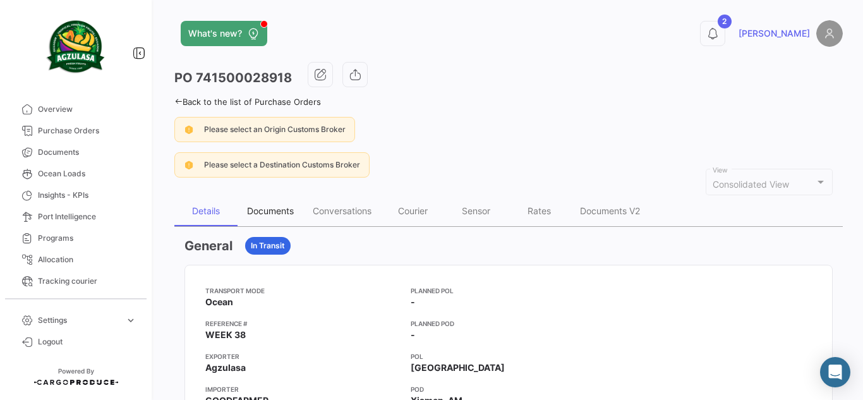
click at [276, 211] on div "Documents" at bounding box center [270, 210] width 47 height 11
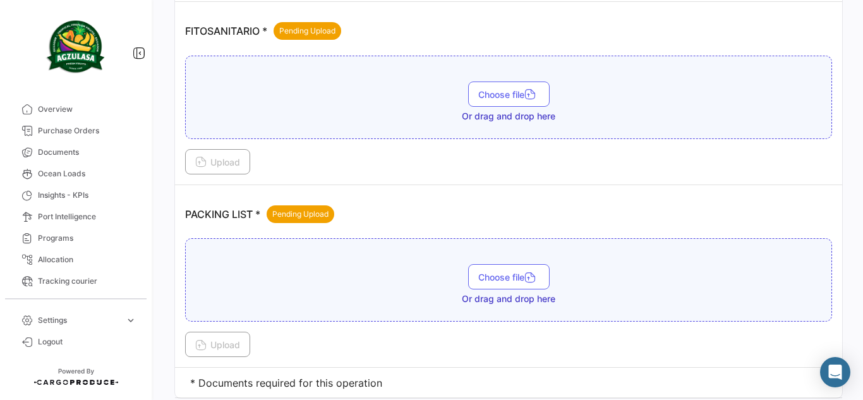
scroll to position [713, 0]
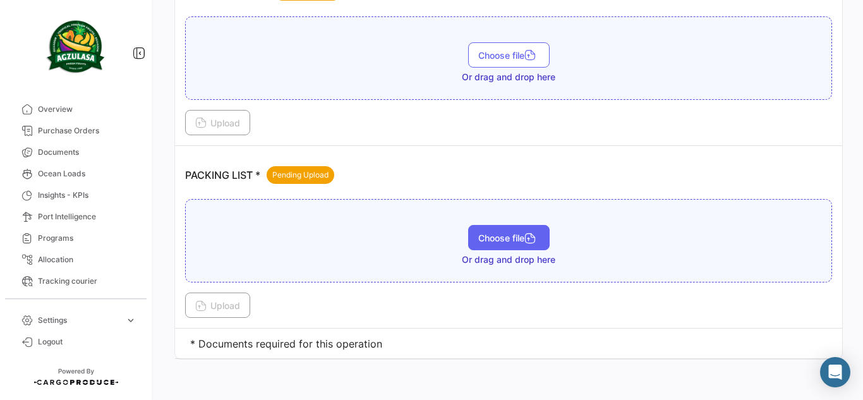
click at [525, 249] on button "Choose file" at bounding box center [509, 237] width 82 height 25
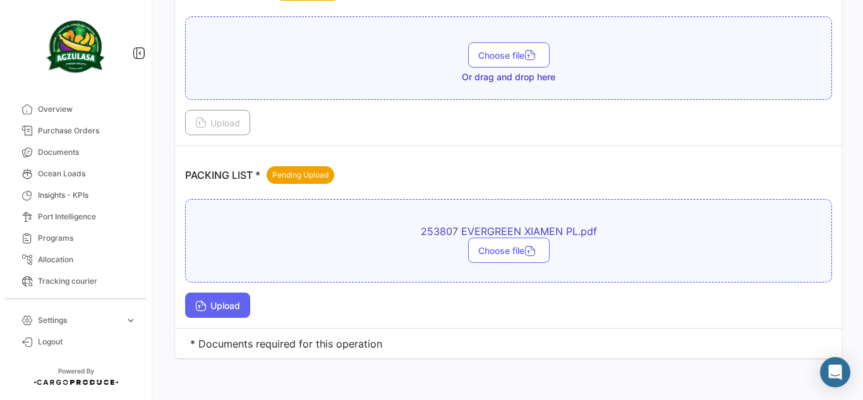
click at [237, 303] on span "Upload" at bounding box center [217, 305] width 45 height 11
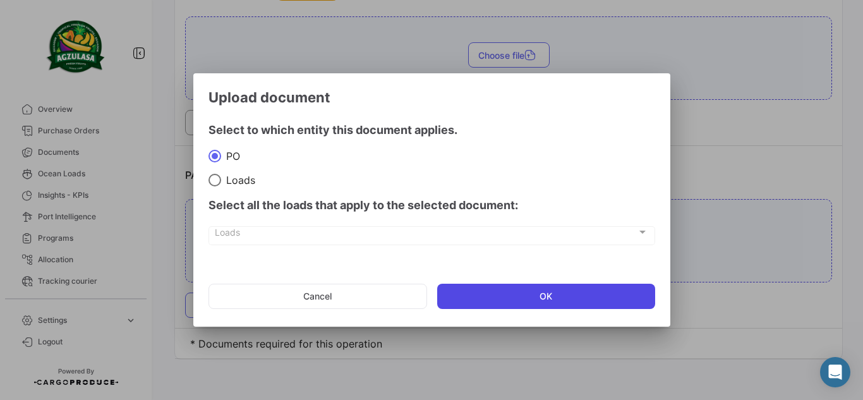
click at [471, 301] on button "OK" at bounding box center [546, 296] width 218 height 25
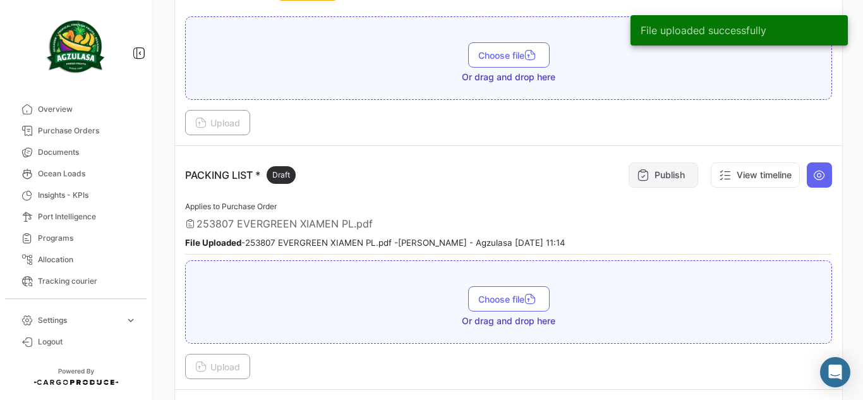
click at [652, 176] on button "Publish" at bounding box center [664, 174] width 70 height 25
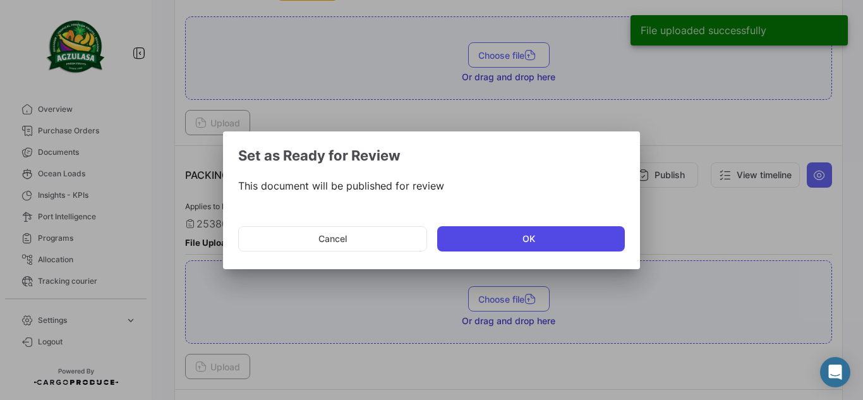
click at [585, 238] on button "OK" at bounding box center [531, 238] width 188 height 25
